Goal: Download file/media

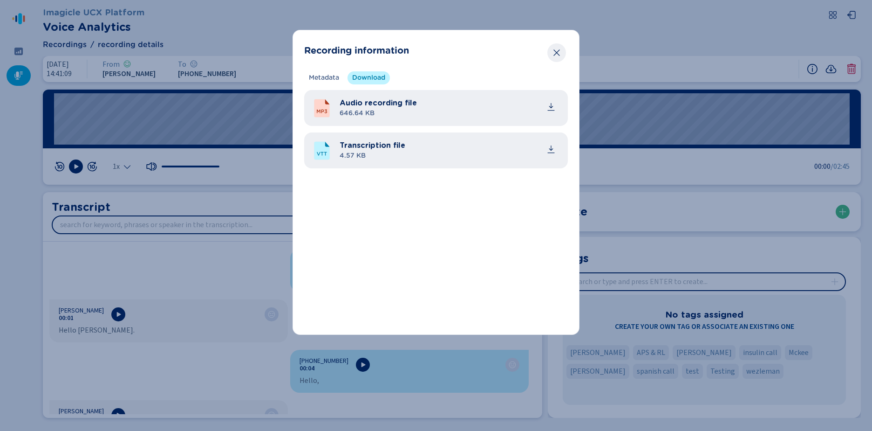
click at [553, 53] on icon "Close" at bounding box center [556, 52] width 9 height 9
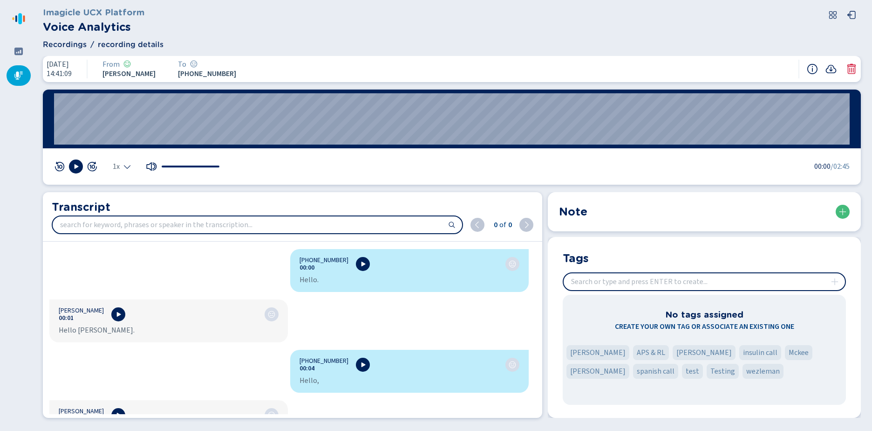
click at [20, 77] on icon at bounding box center [18, 75] width 8 height 8
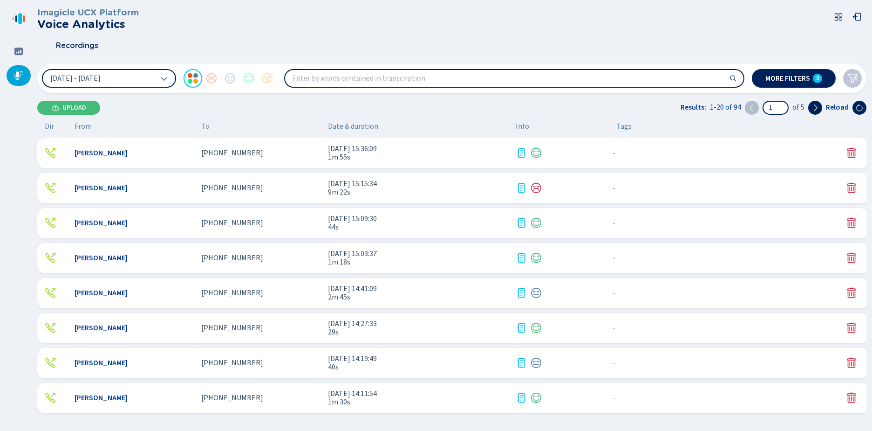
click at [310, 150] on div "[PHONE_NUMBER]" at bounding box center [260, 153] width 119 height 8
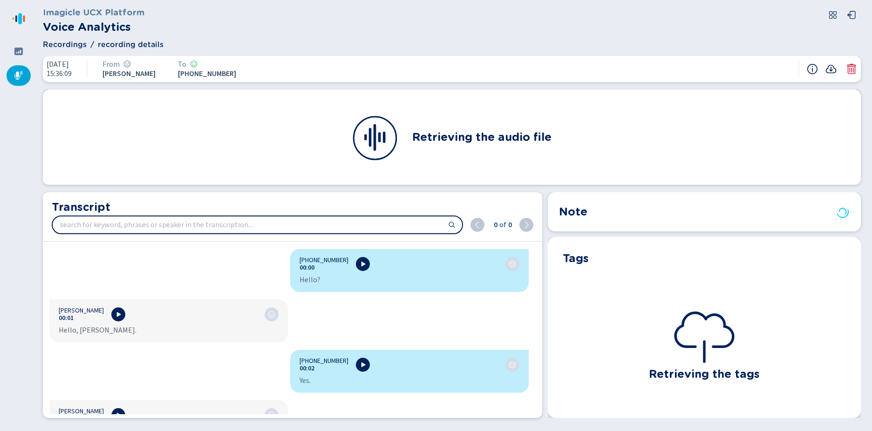
click at [830, 70] on icon at bounding box center [831, 69] width 11 height 8
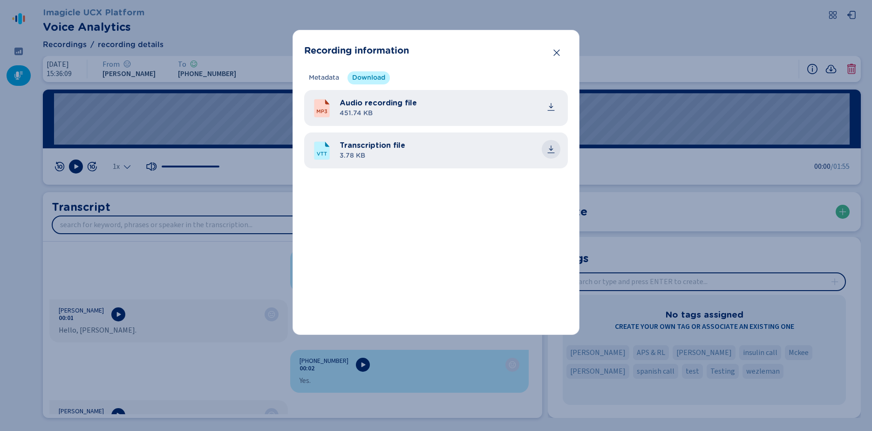
click at [553, 147] on icon "common.download" at bounding box center [551, 148] width 9 height 9
click at [558, 51] on icon "Close" at bounding box center [557, 52] width 6 height 7
